Goal: Transaction & Acquisition: Purchase product/service

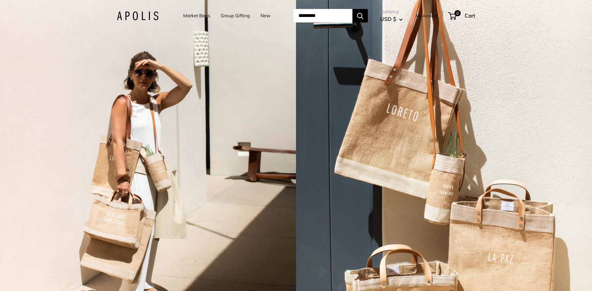
click at [184, 15] on link "Market Bags" at bounding box center [196, 15] width 27 height 9
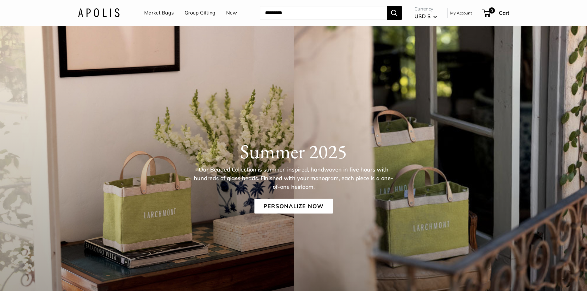
click at [225, 127] on div "Summer 2025 Our Beaded Collection is summer-inspired, handwoven in five hours w…" at bounding box center [293, 193] width 587 height 366
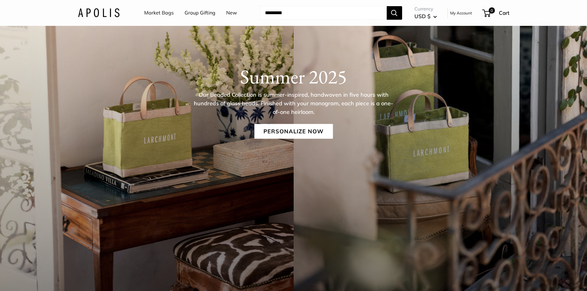
scroll to position [91, 0]
click at [304, 133] on link "Personalize Now" at bounding box center [293, 131] width 79 height 15
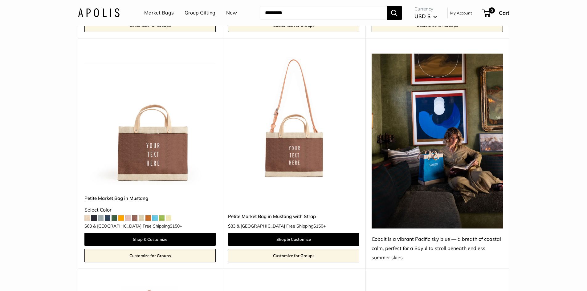
scroll to position [1443, 0]
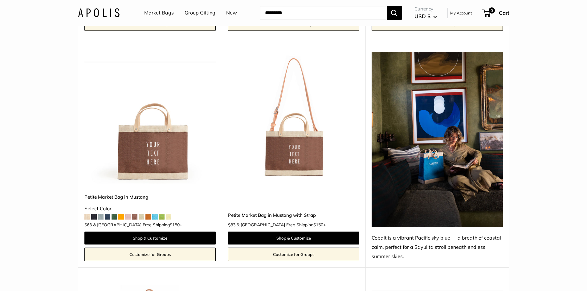
click at [160, 11] on link "Market Bags" at bounding box center [159, 12] width 30 height 9
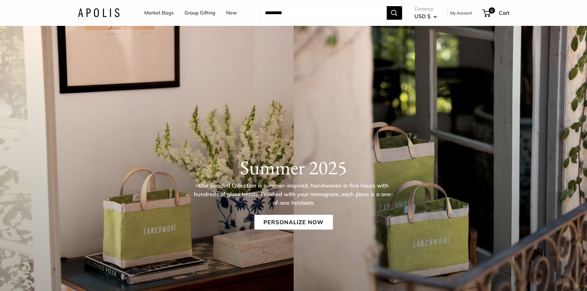
click at [229, 12] on link "New" at bounding box center [231, 12] width 11 height 9
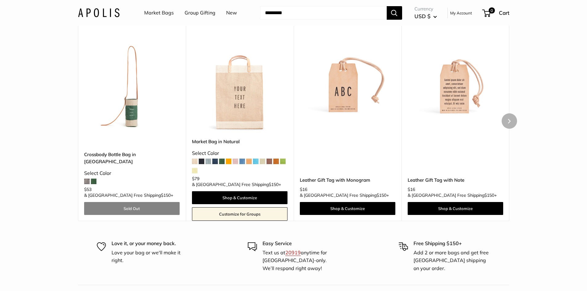
scroll to position [3682, 0]
